Goal: Task Accomplishment & Management: Use online tool/utility

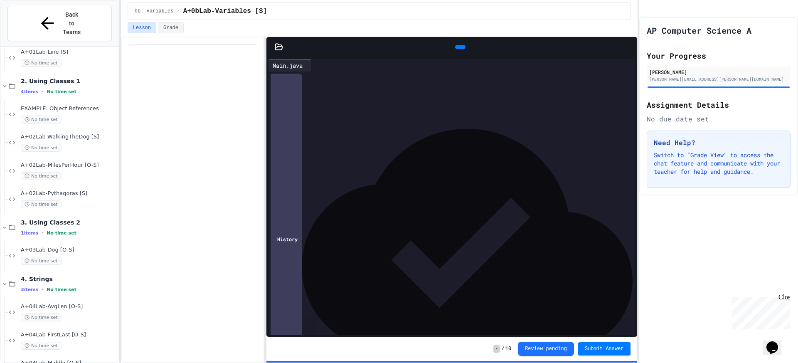
scroll to position [418, 0]
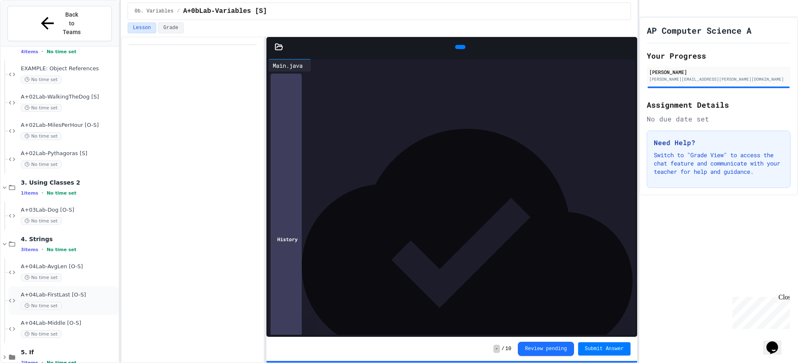
click at [71, 291] on div "A+04Lab-FirstLast [O-S] No time set" at bounding box center [69, 300] width 96 height 18
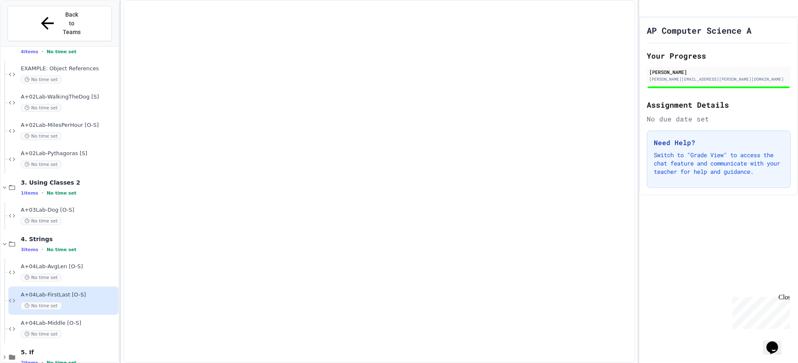
scroll to position [408, 0]
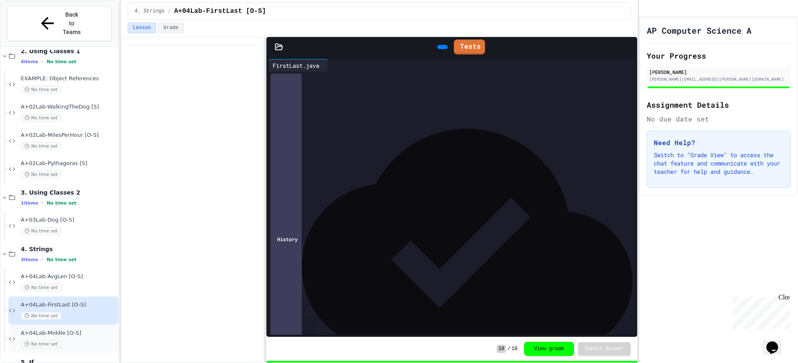
click at [74, 329] on div "A+04Lab-Middle [O-S] No time set" at bounding box center [69, 338] width 96 height 18
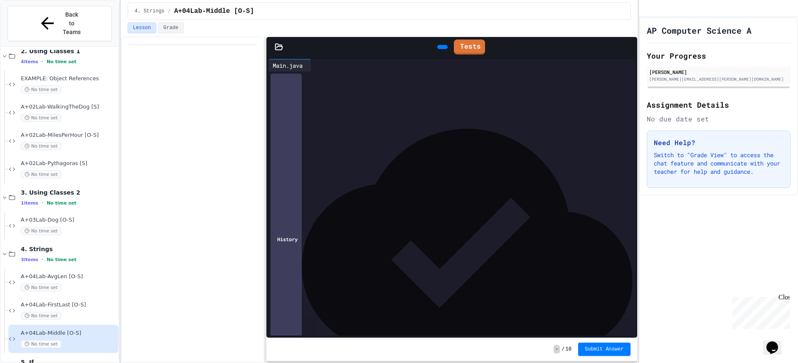
click at [315, 65] on icon at bounding box center [315, 65] width 0 height 0
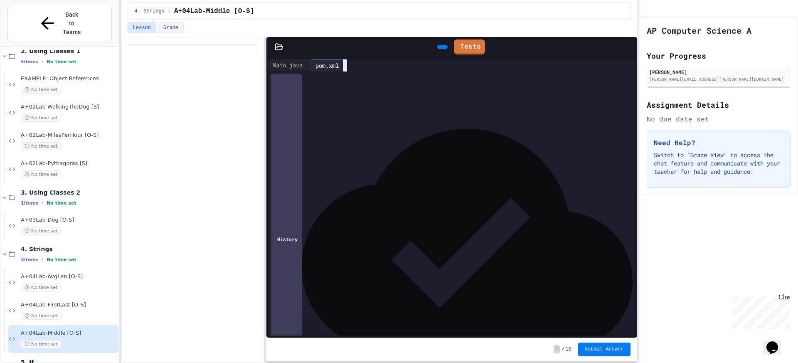
click at [345, 66] on icon at bounding box center [345, 66] width 0 height 0
click at [315, 65] on icon at bounding box center [315, 65] width 0 height 0
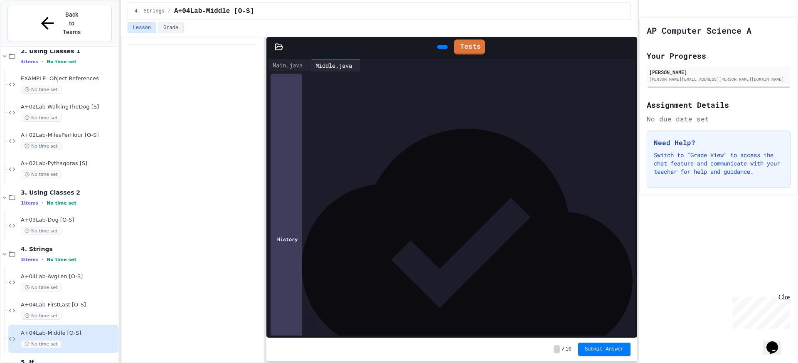
drag, startPoint x: 153, startPoint y: -10, endPoint x: 138, endPoint y: -66, distance: 57.8
click at [138, 0] on html "**********" at bounding box center [399, 181] width 798 height 363
click at [291, 170] on div "*" at bounding box center [453, 169] width 340 height 8
drag, startPoint x: 291, startPoint y: 171, endPoint x: 111, endPoint y: -66, distance: 297.2
click at [111, 0] on html "**********" at bounding box center [399, 181] width 798 height 363
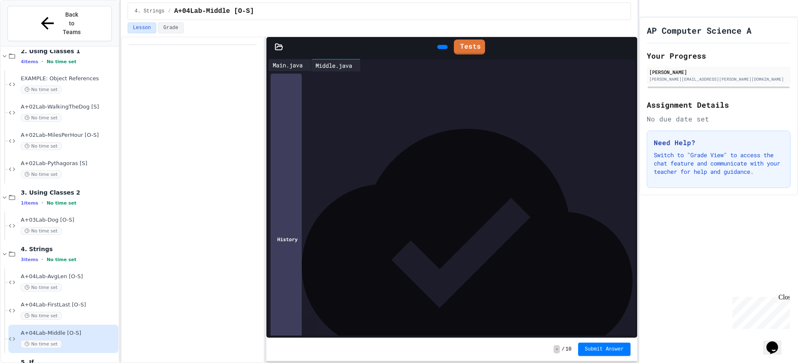
click at [299, 62] on div "Main.java" at bounding box center [287, 65] width 38 height 9
click at [441, 47] on icon at bounding box center [441, 47] width 0 height 0
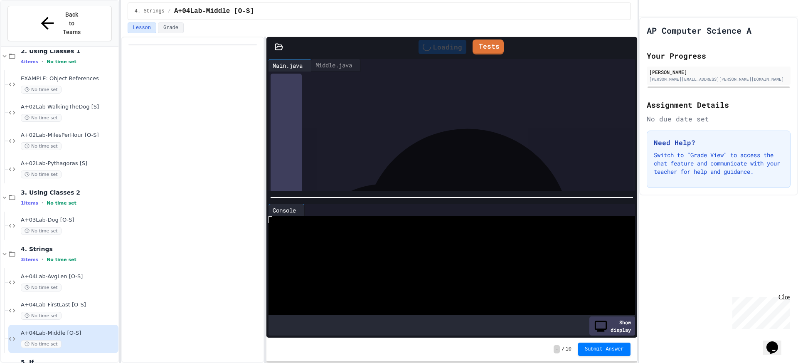
scroll to position [68, 0]
click at [347, 67] on div "Middle.java" at bounding box center [333, 65] width 45 height 9
click at [458, 45] on icon at bounding box center [458, 45] width 0 height 0
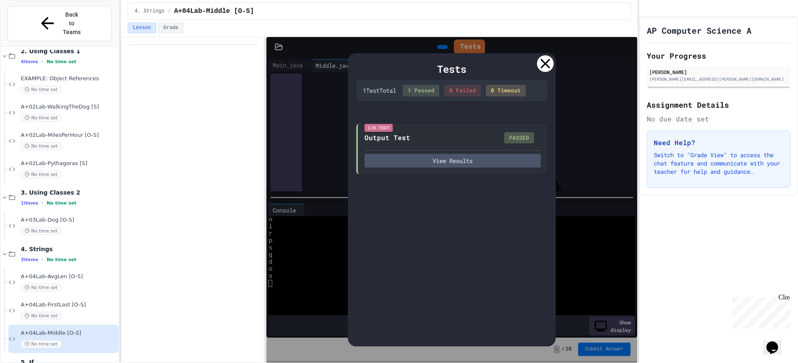
click at [541, 65] on icon at bounding box center [545, 63] width 17 height 17
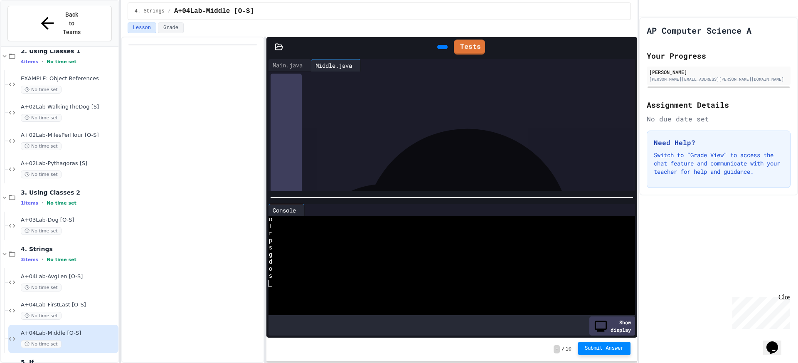
click at [608, 352] on button "Submit Answer" at bounding box center [604, 348] width 52 height 13
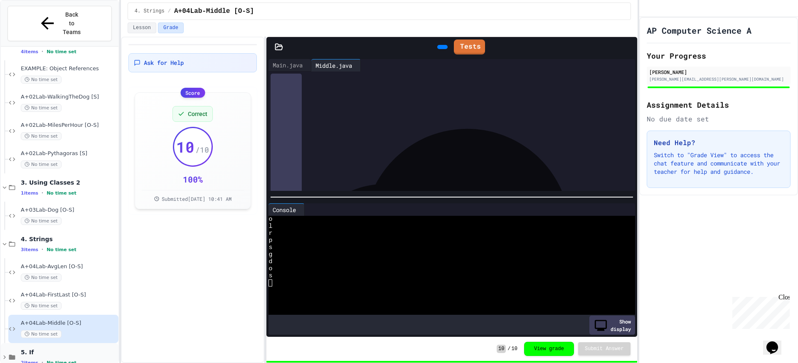
click at [43, 359] on span "•" at bounding box center [43, 362] width 2 height 7
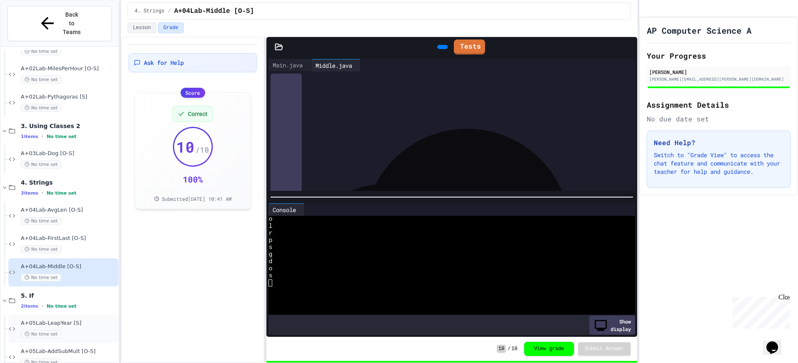
click at [54, 320] on span "A+05Lab-LeapYear [S]" at bounding box center [69, 323] width 96 height 7
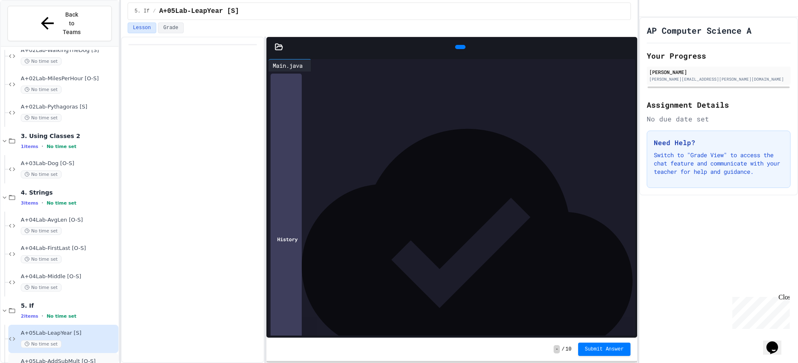
scroll to position [85, 0]
click at [84, 358] on span "A+05Lab-AddSubMult [O-S]" at bounding box center [69, 361] width 96 height 7
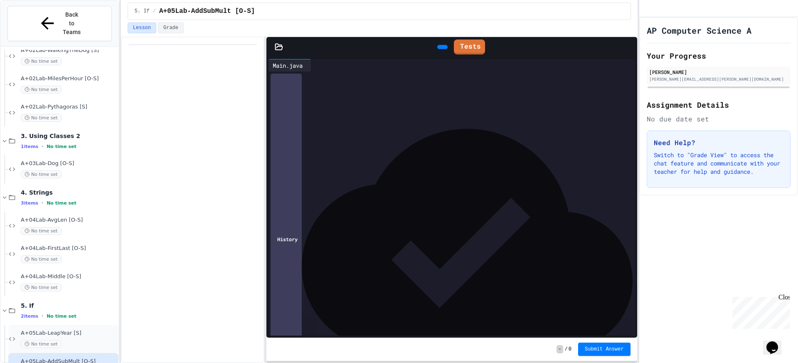
click at [74, 340] on div "No time set" at bounding box center [69, 344] width 96 height 8
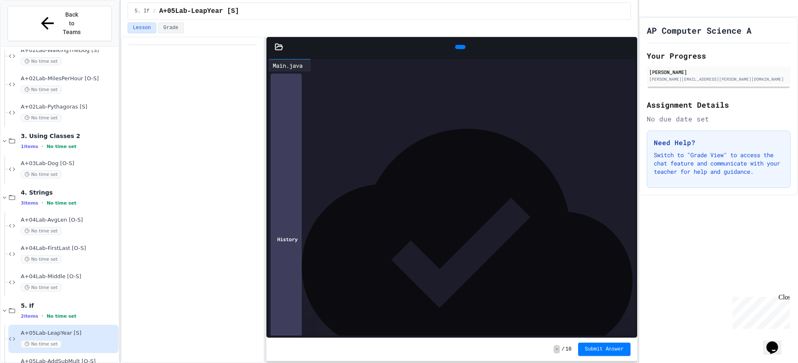
drag, startPoint x: 292, startPoint y: 76, endPoint x: 252, endPoint y: 72, distance: 40.5
click at [255, 72] on div "**********" at bounding box center [379, 200] width 516 height 326
